Goal: Information Seeking & Learning: Learn about a topic

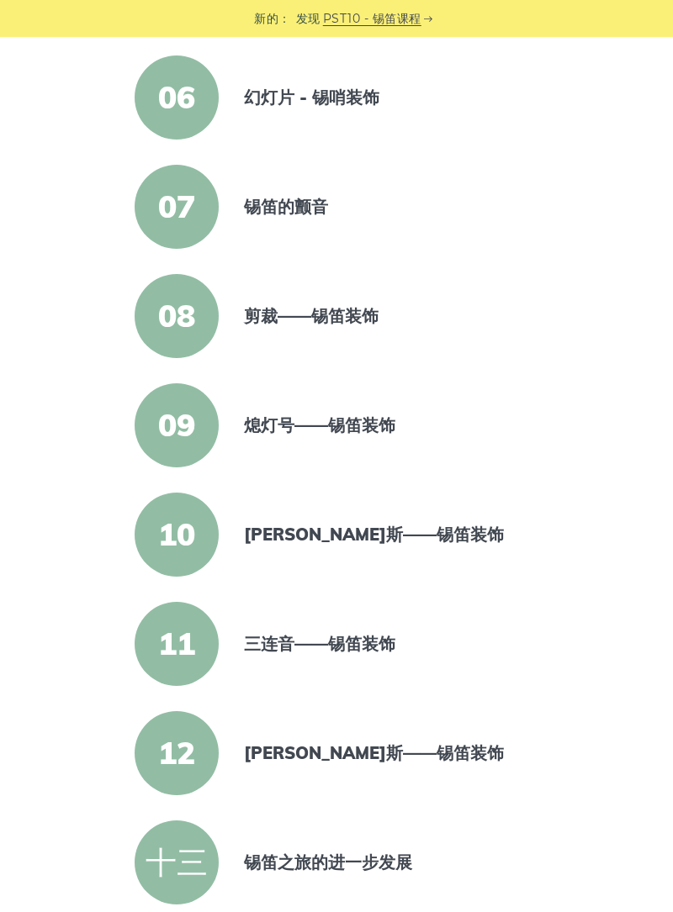
scroll to position [936, 0]
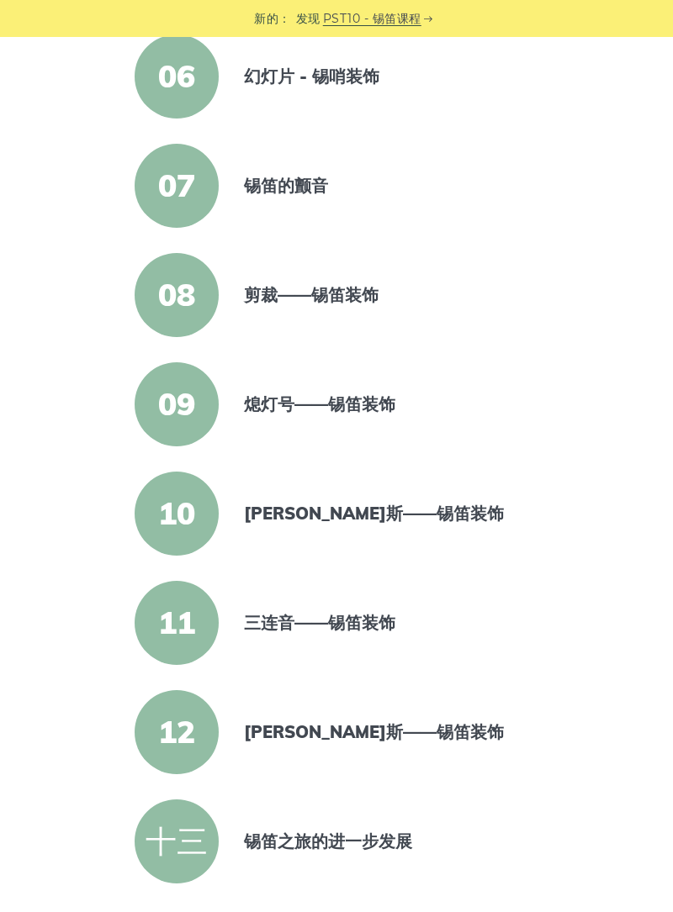
click at [380, 624] on font "三连音——锡笛装饰" at bounding box center [319, 622] width 151 height 21
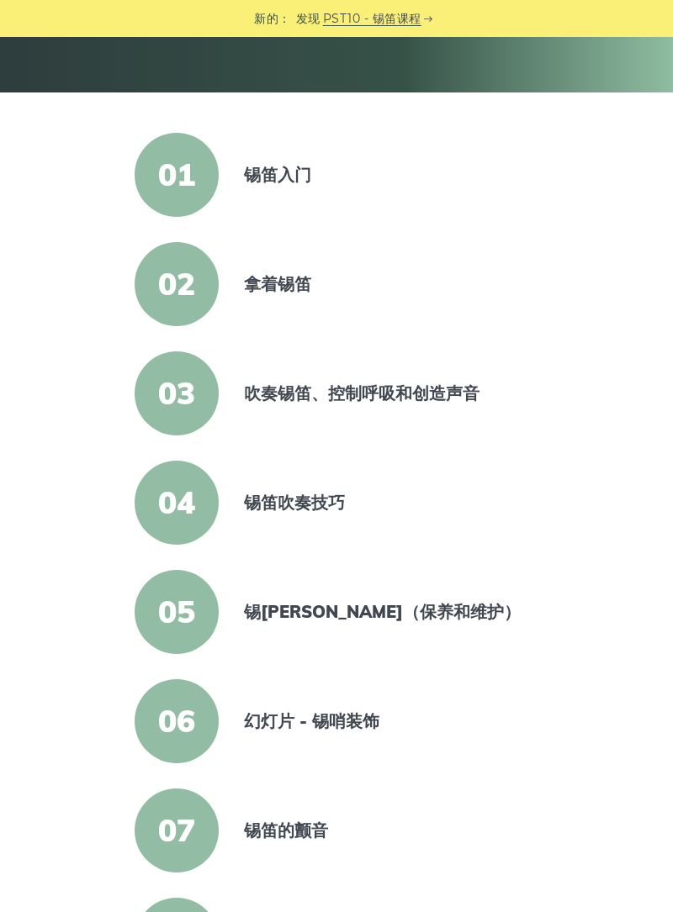
scroll to position [0, 0]
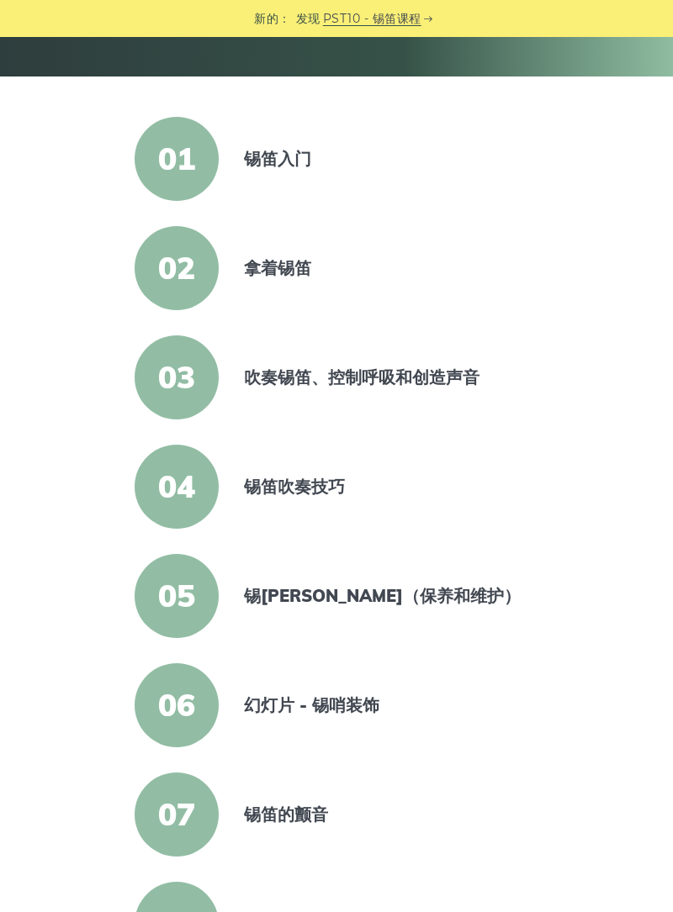
click at [348, 712] on font "幻灯片 - 锡哨装饰" at bounding box center [311, 705] width 135 height 21
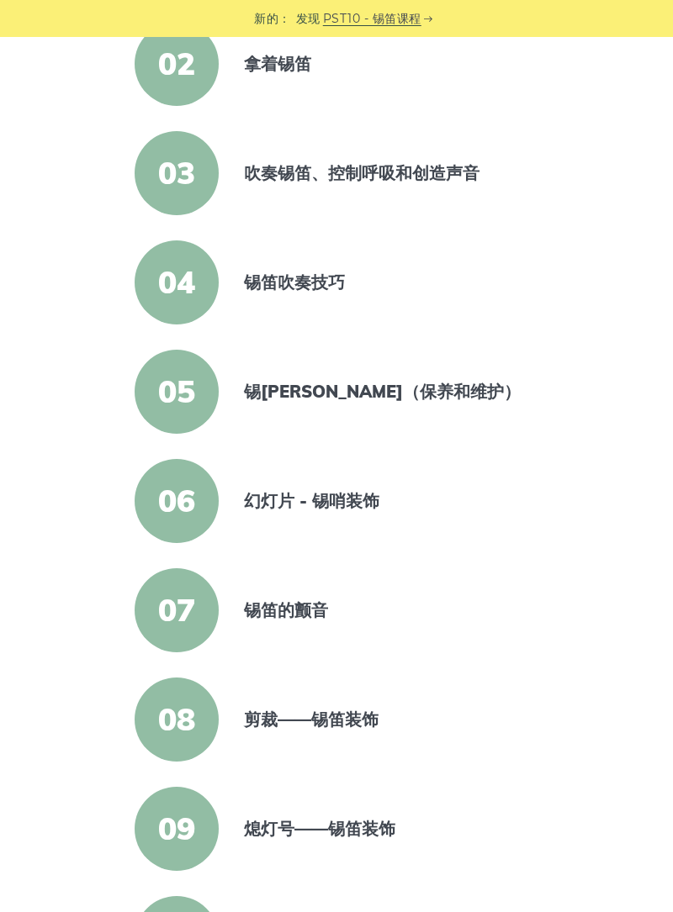
scroll to position [513, 0]
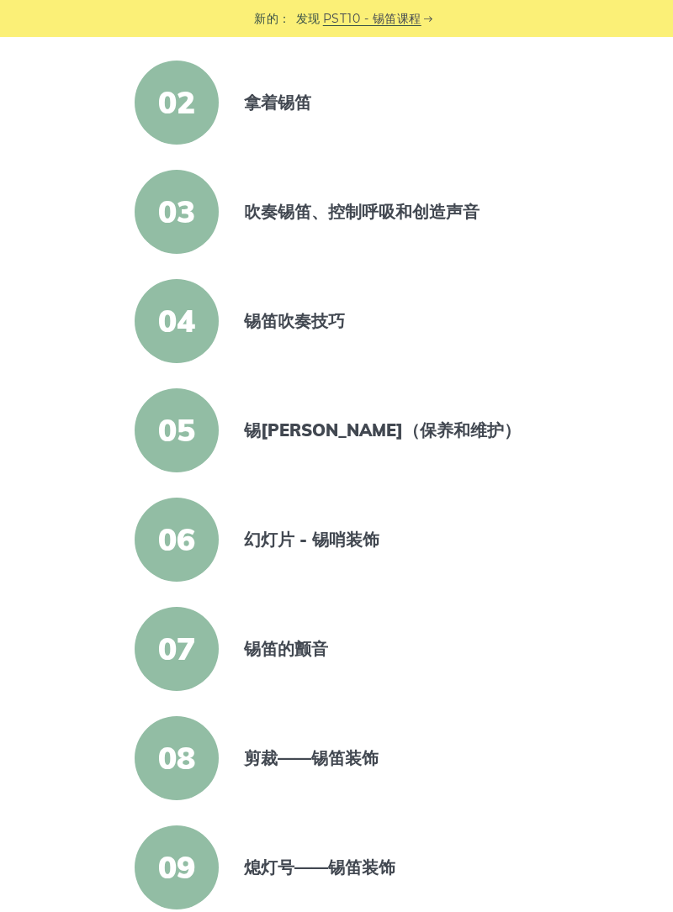
click at [357, 767] on font "剪裁——锡笛装饰" at bounding box center [311, 758] width 135 height 21
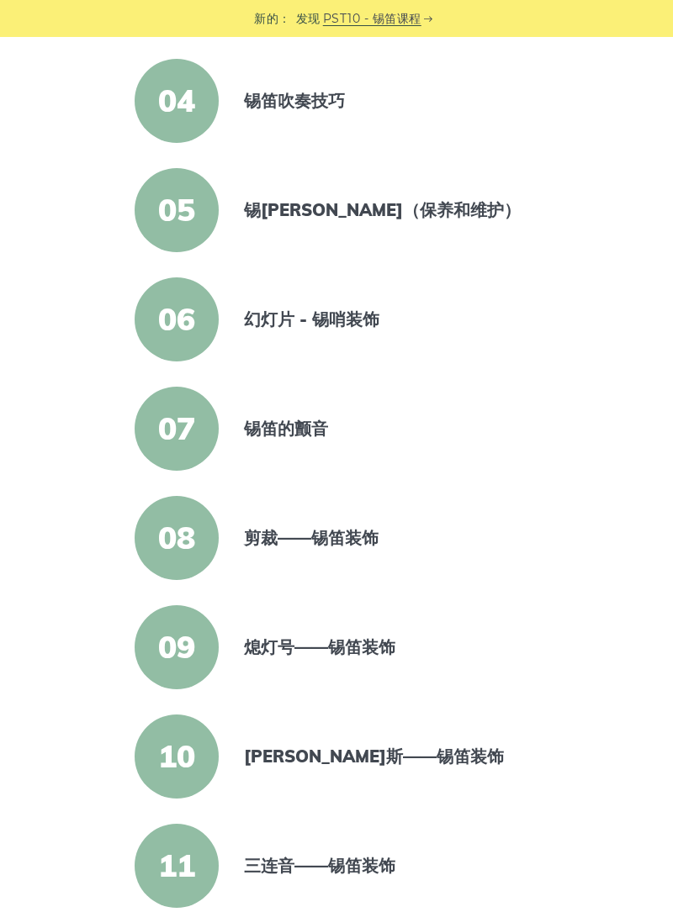
scroll to position [694, 0]
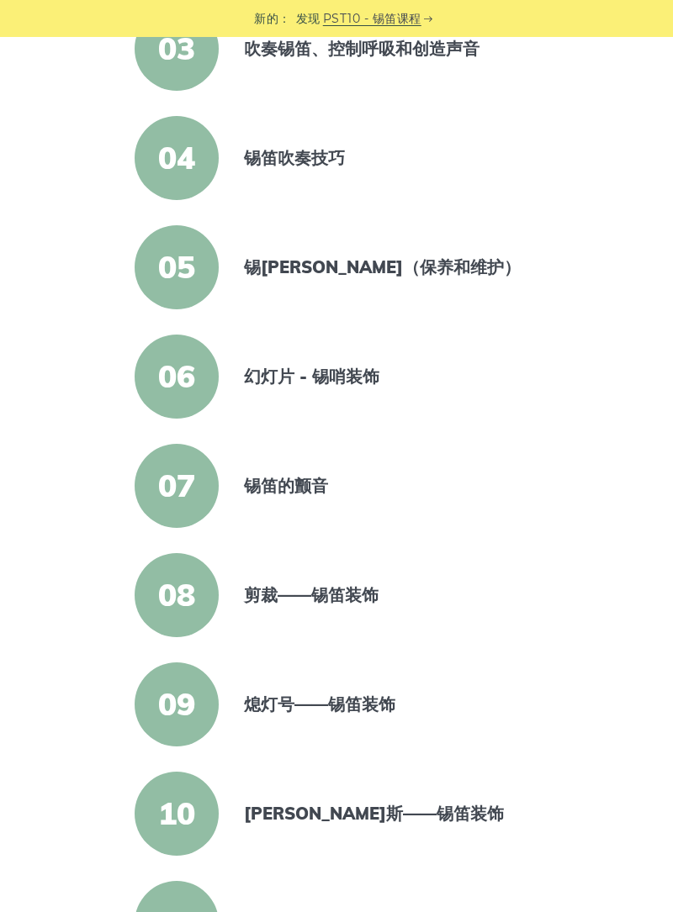
click at [272, 705] on font "熄灯号——锡笛装饰" at bounding box center [319, 704] width 151 height 21
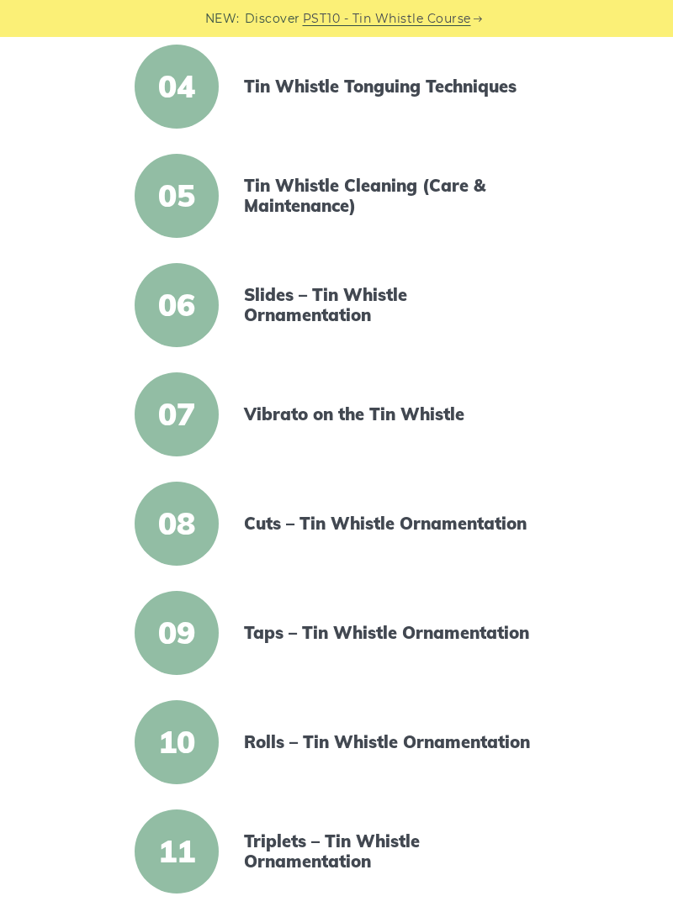
scroll to position [716, 0]
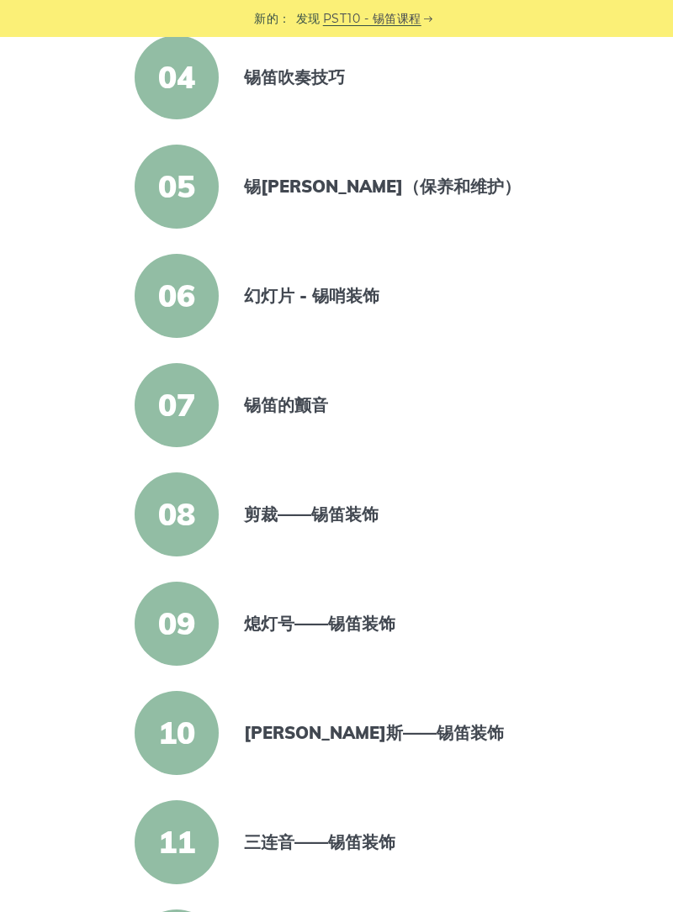
click at [193, 737] on font "10" at bounding box center [176, 732] width 37 height 39
click at [281, 739] on font "[PERSON_NAME]斯——锡笛装饰" at bounding box center [374, 732] width 260 height 21
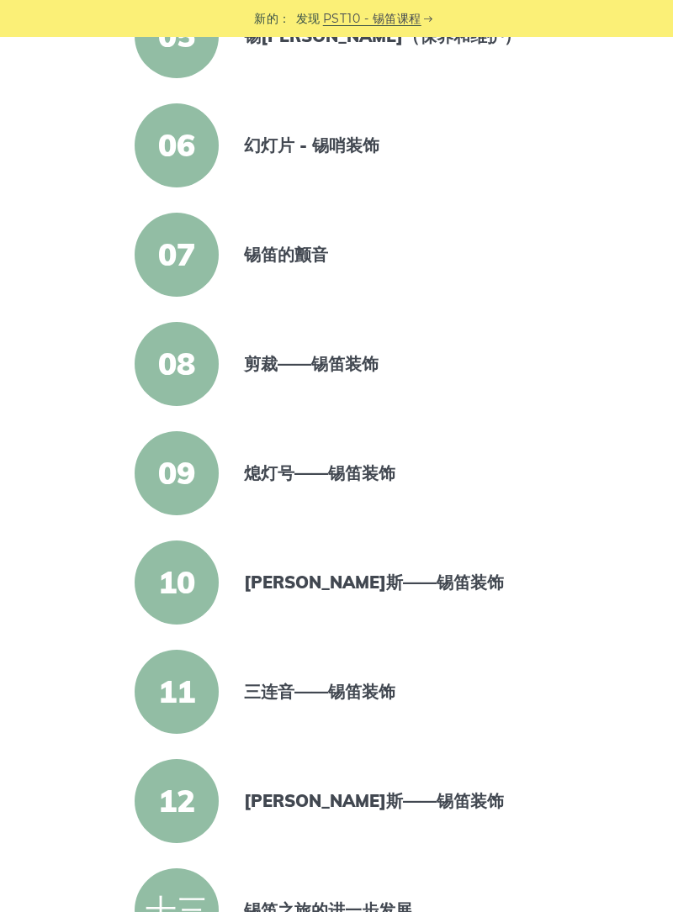
scroll to position [852, 0]
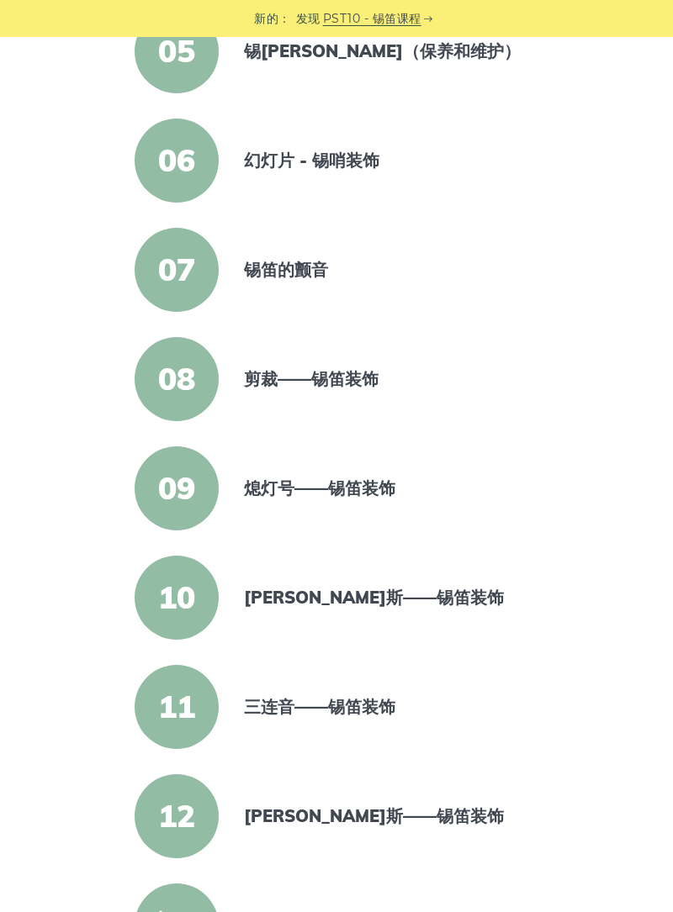
click at [264, 814] on font "克兰斯——锡笛装饰" at bounding box center [374, 816] width 260 height 21
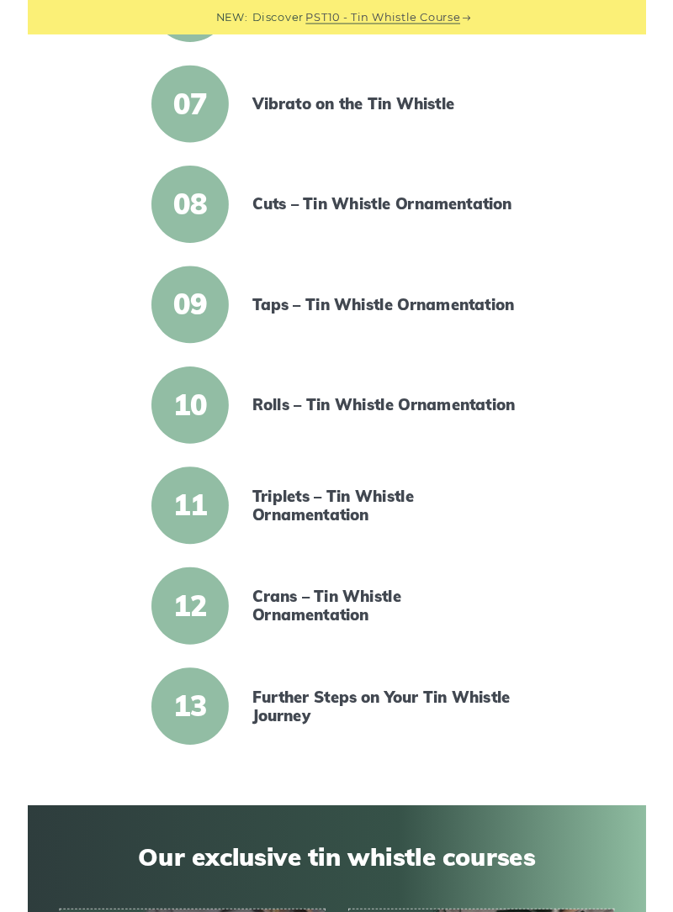
scroll to position [1013, 0]
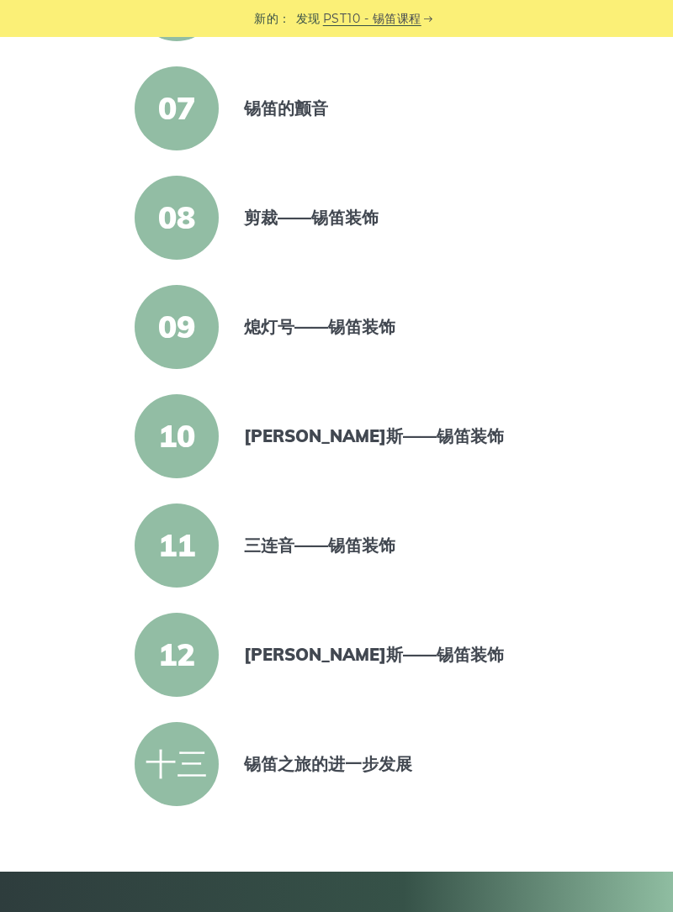
click at [277, 764] on font "锡笛之旅的进一步发展" at bounding box center [328, 763] width 168 height 21
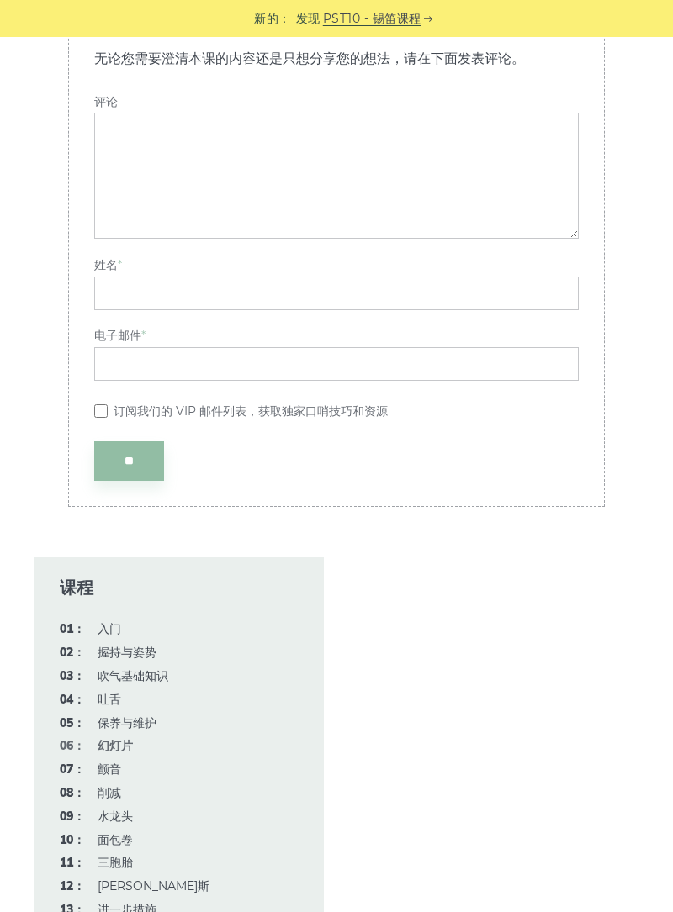
scroll to position [3374, 0]
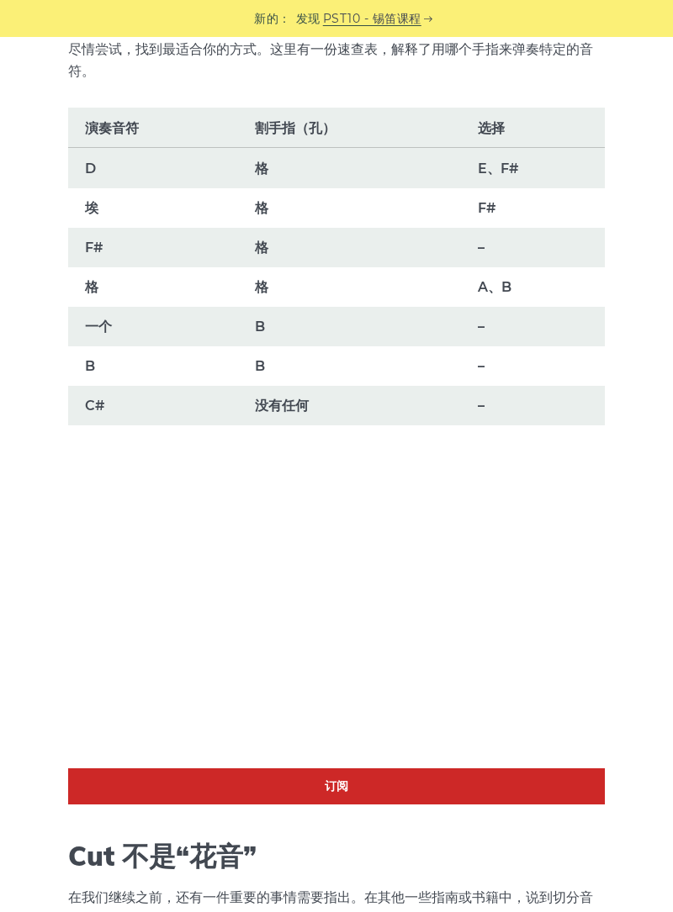
scroll to position [885, 0]
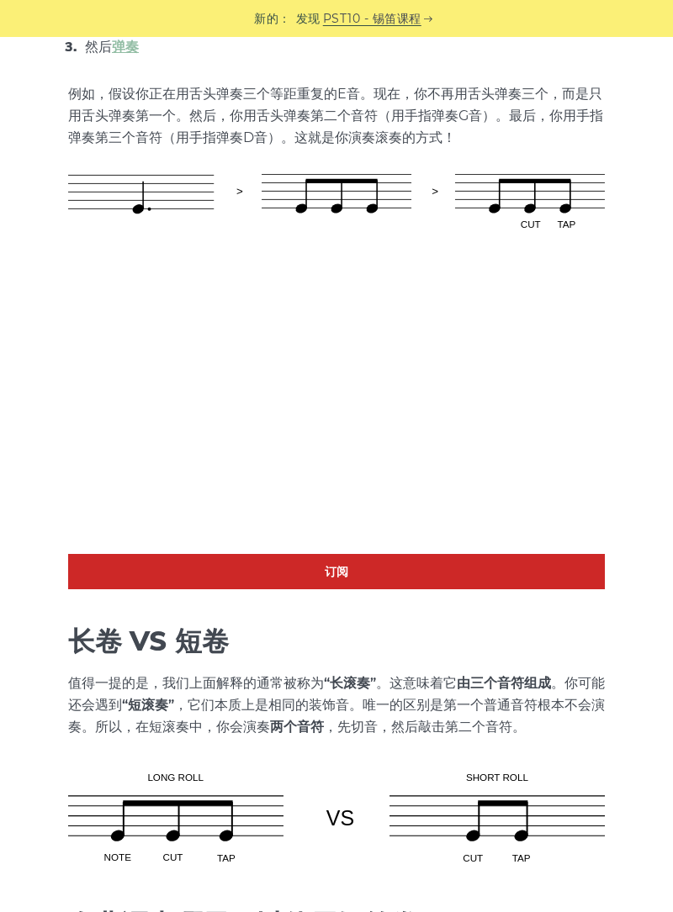
scroll to position [683, 0]
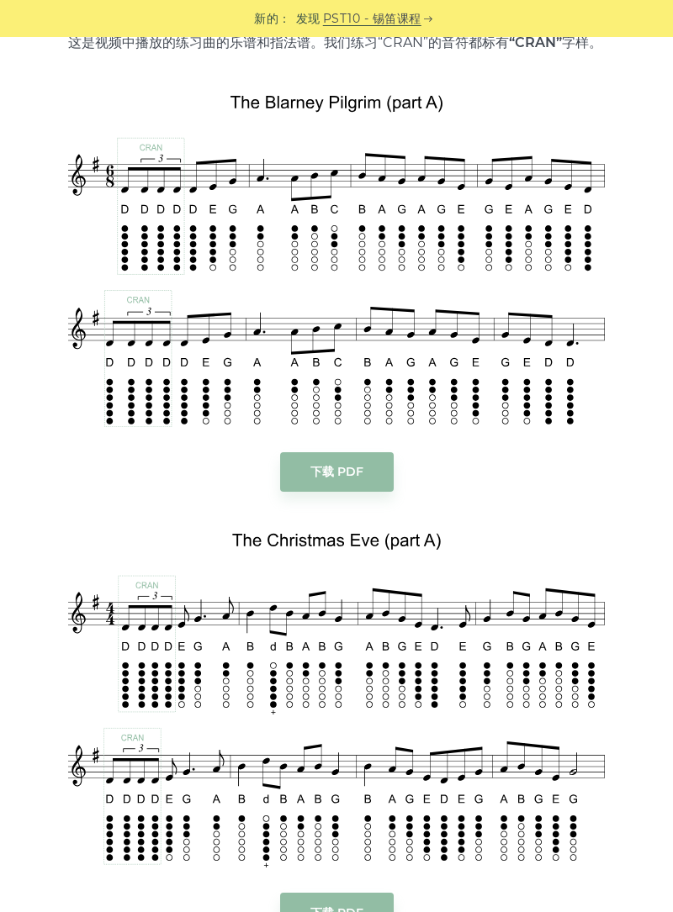
scroll to position [2763, 0]
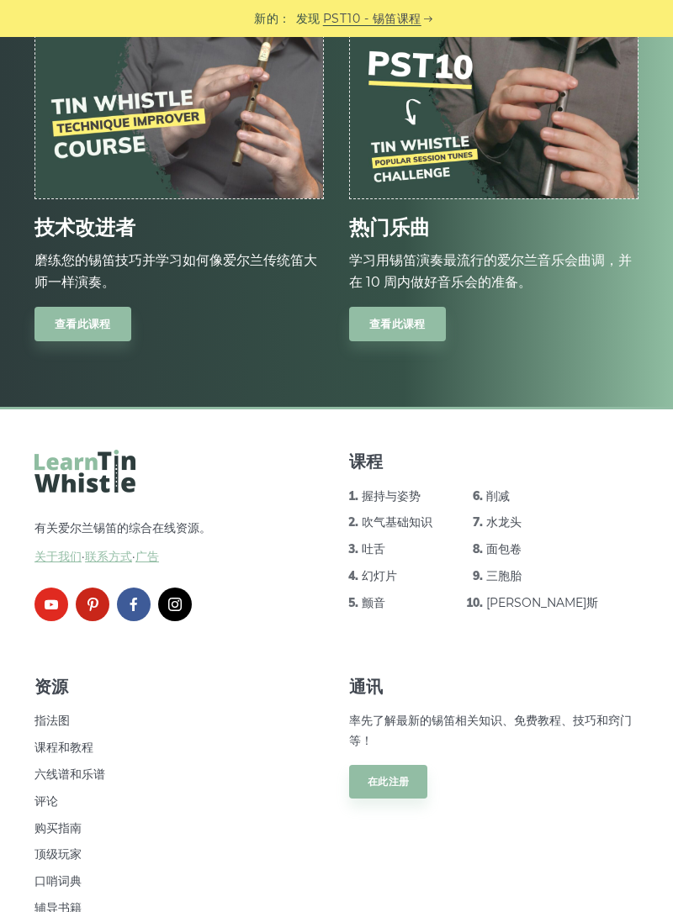
scroll to position [3065, 0]
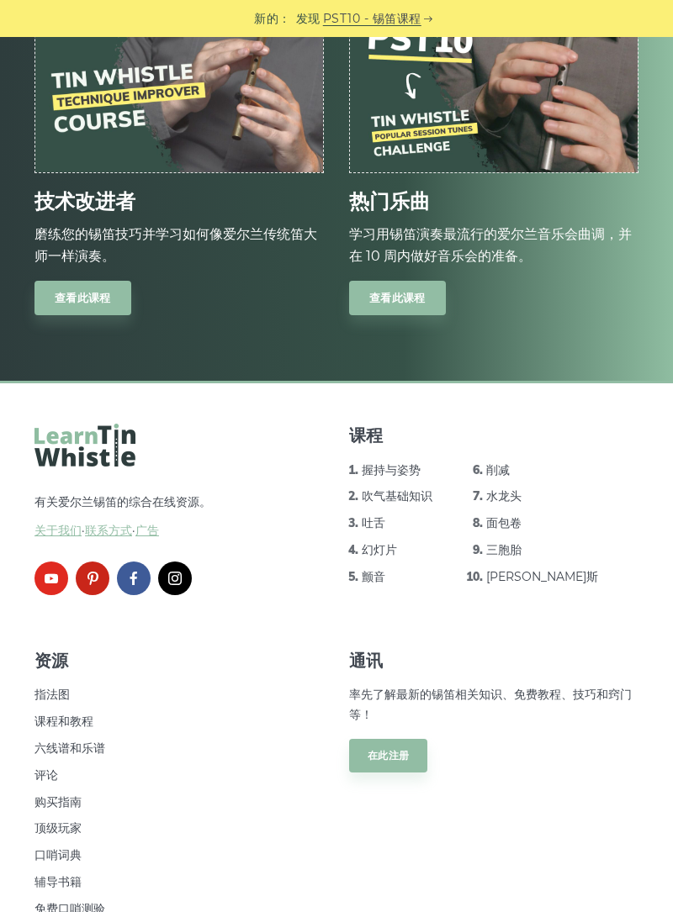
click at [44, 851] on font "口哨词典" at bounding box center [57, 855] width 47 height 15
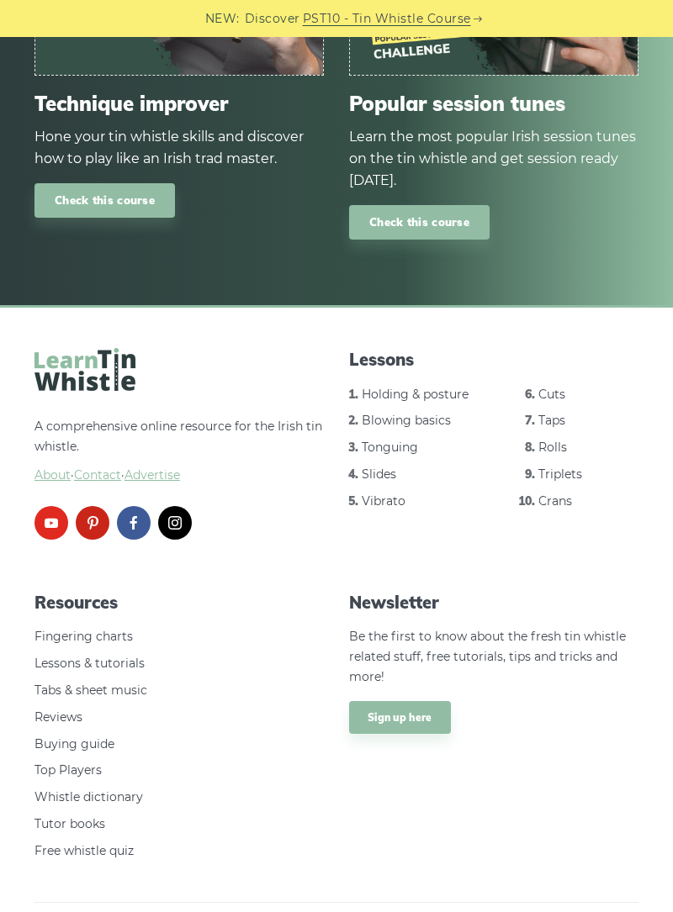
scroll to position [3146, 0]
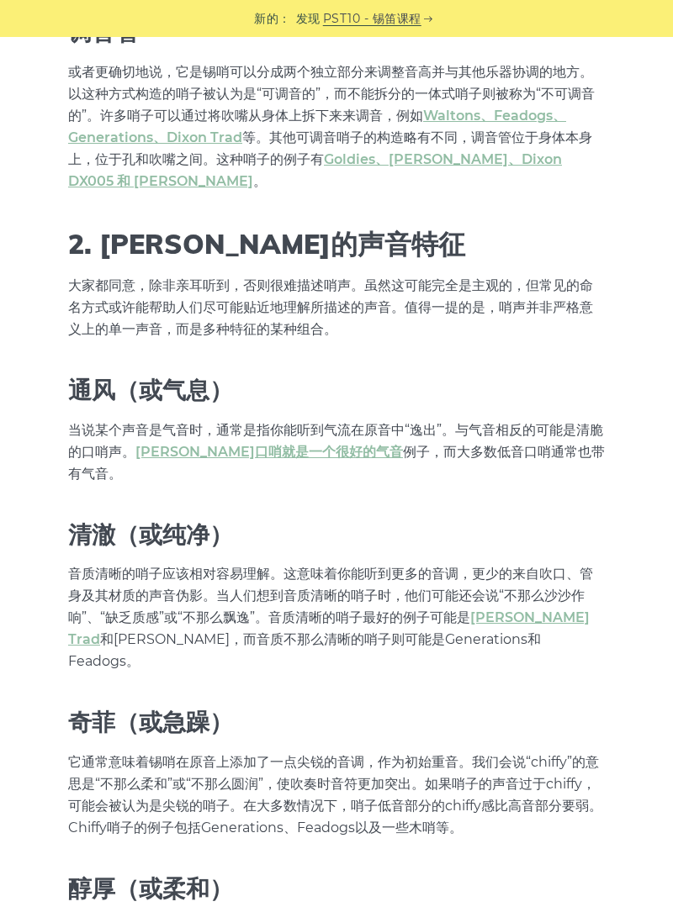
scroll to position [1870, 0]
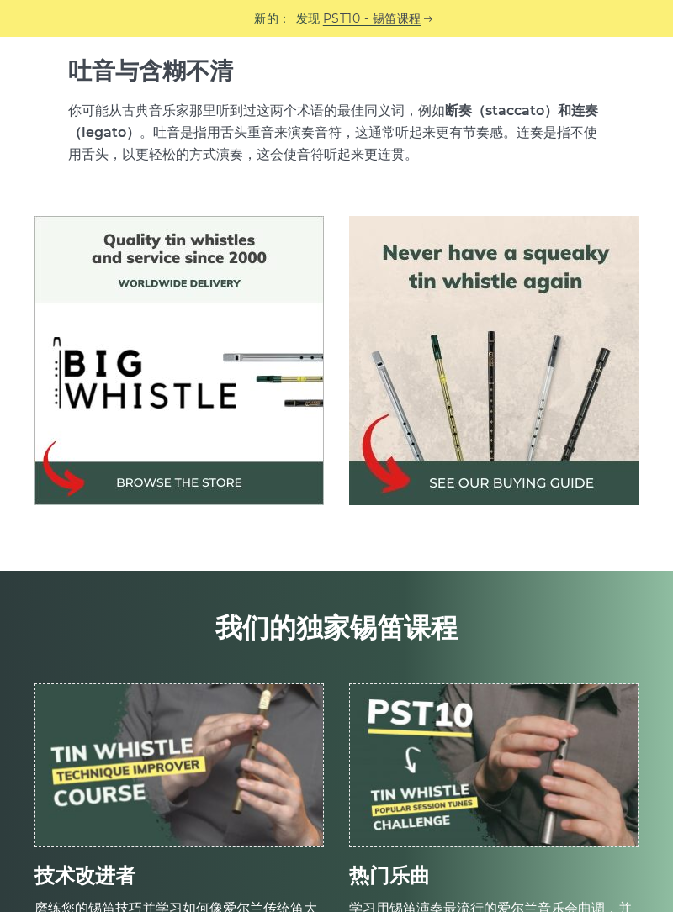
scroll to position [4969, 0]
